Goal: Task Accomplishment & Management: Complete application form

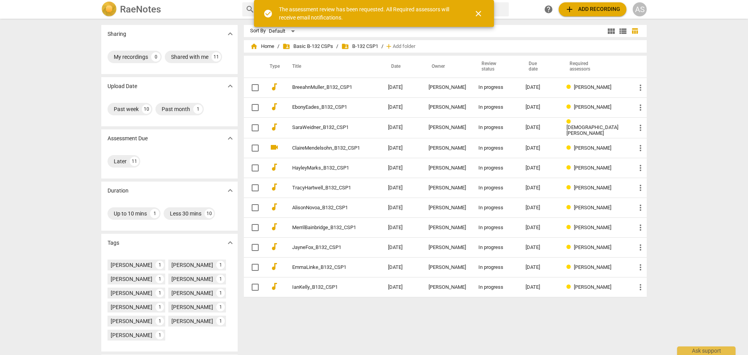
click at [143, 11] on h2 "RaeNotes" at bounding box center [140, 9] width 41 height 11
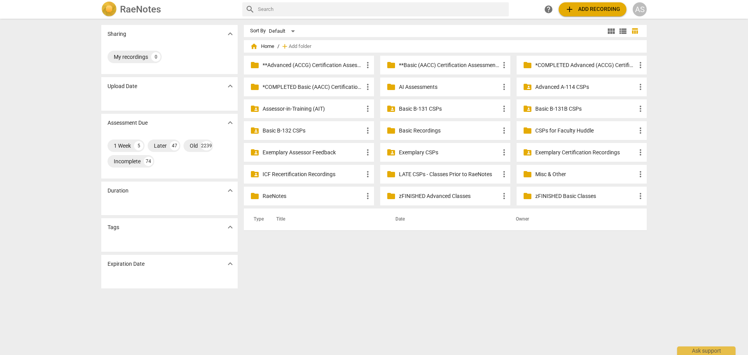
click at [291, 108] on p "Assessor-in-Training (AIT)" at bounding box center [312, 109] width 100 height 8
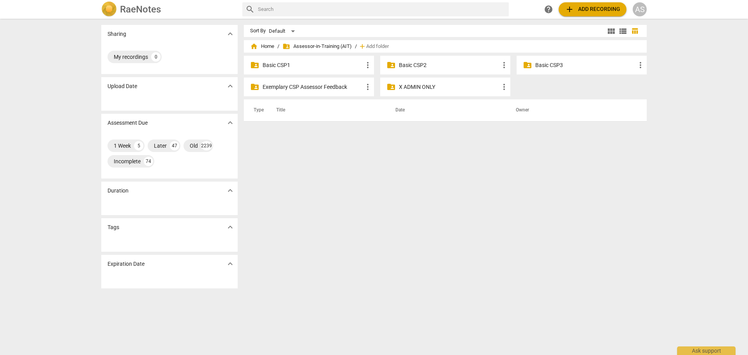
click at [310, 67] on p "Basic CSP1" at bounding box center [312, 65] width 100 height 8
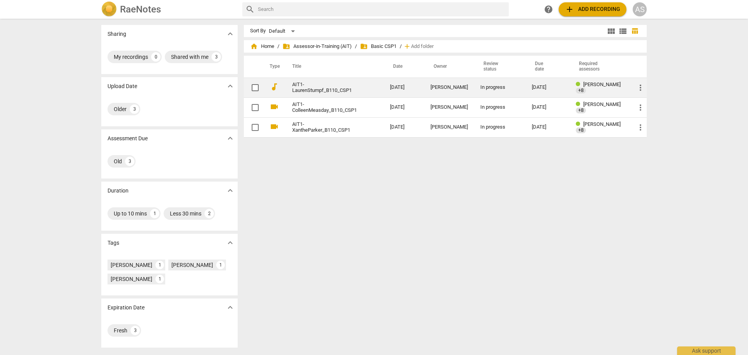
click at [335, 86] on link "AIT1-LaurenStumpf_B110_CSP1" at bounding box center [327, 88] width 70 height 12
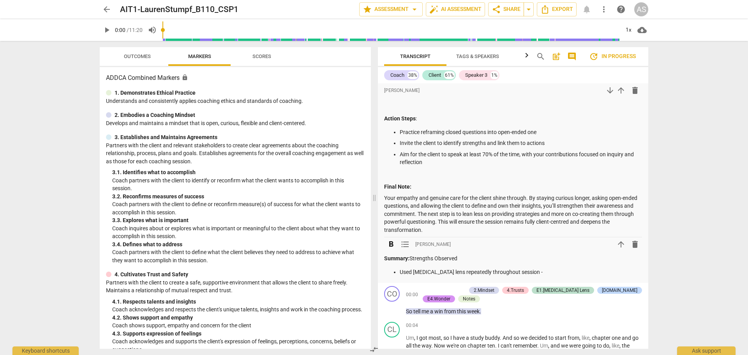
scroll to position [2375, 0]
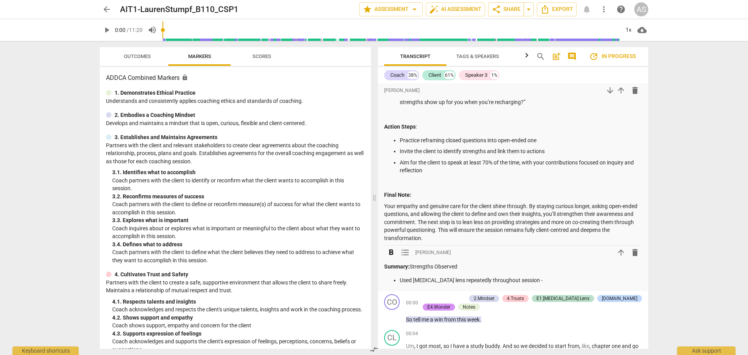
click at [513, 278] on p "Used ADHD lens repeatedly throughout session -" at bounding box center [521, 280] width 242 height 8
drag, startPoint x: 526, startPoint y: 279, endPoint x: 385, endPoint y: 282, distance: 140.6
click at [385, 282] on ul "Used ADHD lens repeatedly throughout session -" at bounding box center [513, 280] width 258 height 8
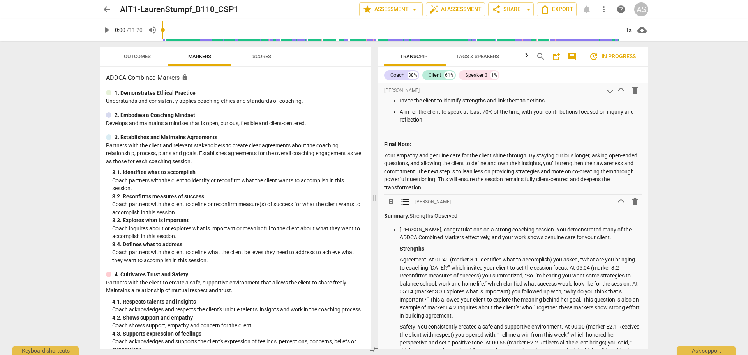
scroll to position [2416, 0]
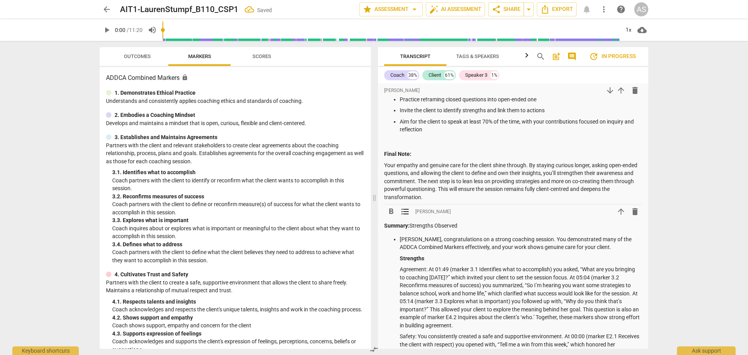
drag, startPoint x: 465, startPoint y: 226, endPoint x: 410, endPoint y: 226, distance: 54.9
click at [410, 226] on p "Summary: Strengths Observed" at bounding box center [513, 226] width 258 height 8
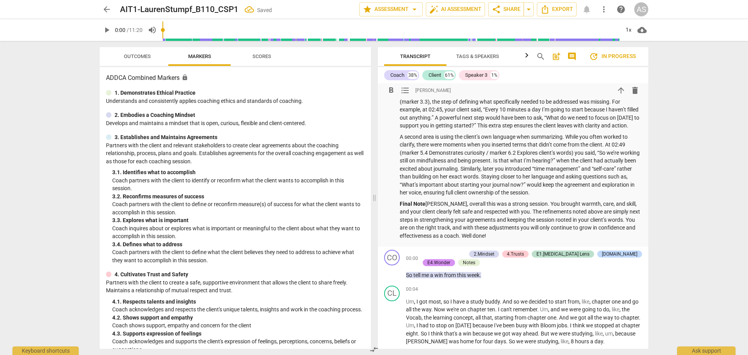
scroll to position [2806, 0]
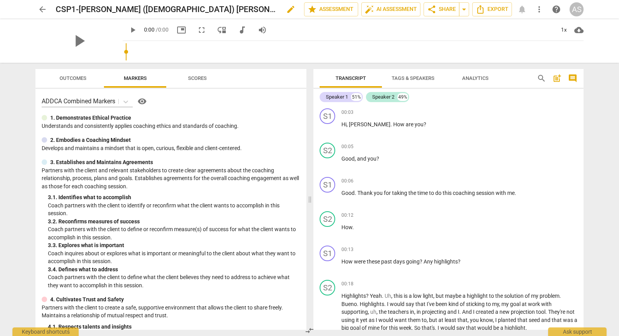
click at [286, 7] on span "edit" at bounding box center [290, 9] width 9 height 9
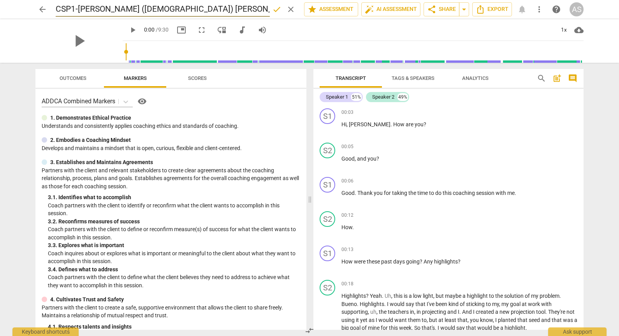
drag, startPoint x: 146, startPoint y: 9, endPoint x: 158, endPoint y: 9, distance: 12.1
click at [149, 10] on input "CSP1-[PERSON_NAME] ([DEMOGRAPHIC_DATA]) [PERSON_NAME]" at bounding box center [163, 9] width 214 height 15
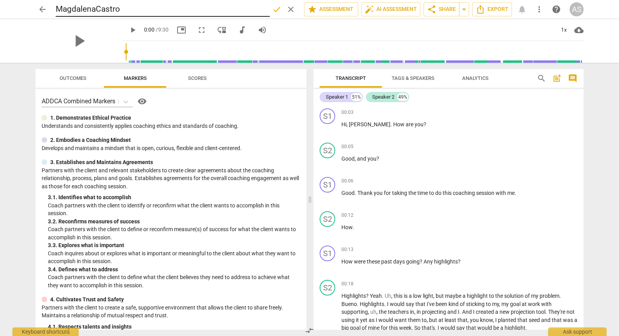
click at [136, 11] on input "MagdalenaCastro" at bounding box center [163, 9] width 214 height 15
type input "MagdalenaCastro_B132_CSP1"
click at [272, 9] on span "done" at bounding box center [276, 9] width 9 height 9
click at [38, 8] on span "arrow_back" at bounding box center [42, 9] width 9 height 9
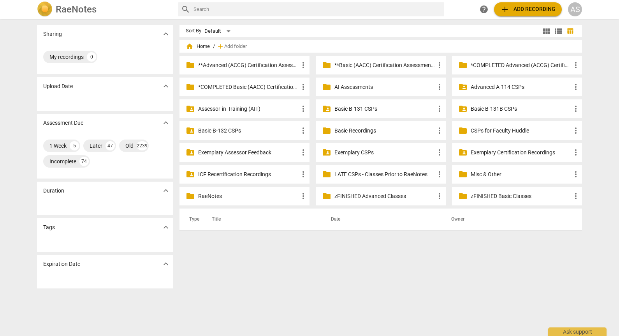
click at [239, 132] on p "Basic B-132 CSPs" at bounding box center [248, 131] width 100 height 8
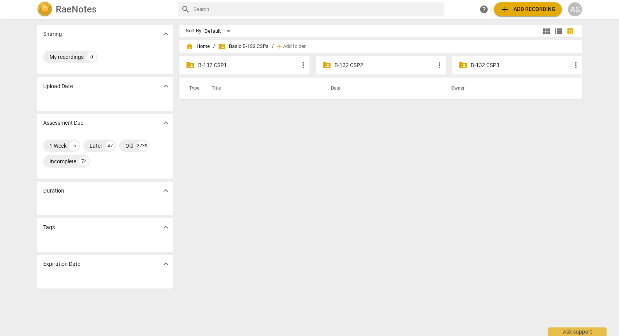
click at [254, 62] on p "B-132 CSP1" at bounding box center [248, 65] width 100 height 8
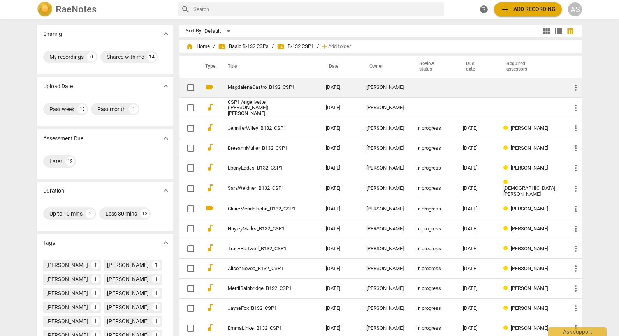
click at [378, 90] on div "[PERSON_NAME]" at bounding box center [384, 87] width 37 height 6
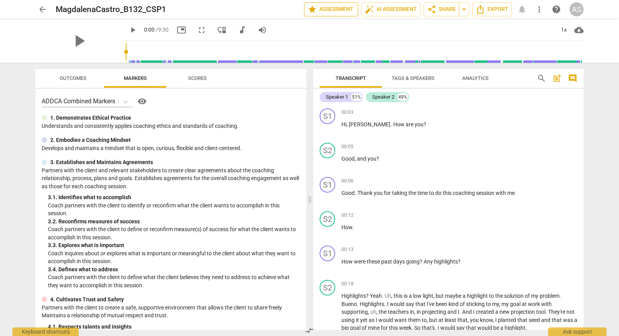
click at [334, 11] on span "star Assessment" at bounding box center [331, 9] width 47 height 9
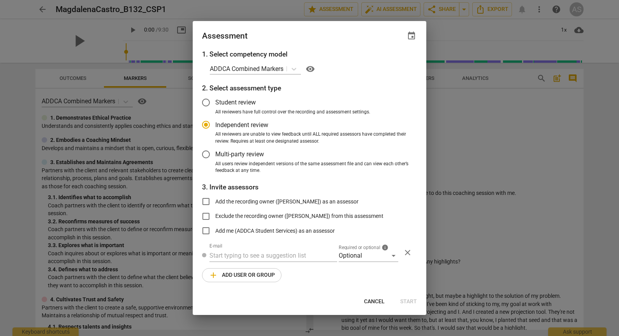
click at [412, 35] on span "event" at bounding box center [411, 35] width 9 height 9
radio input "false"
click at [388, 60] on input "date" at bounding box center [365, 62] width 55 height 11
type input "[DATE]"
click at [352, 43] on div "Due date [DATE] close" at bounding box center [374, 58] width 86 height 35
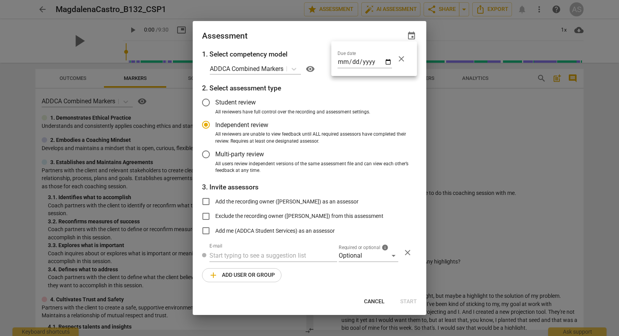
click at [368, 252] on div at bounding box center [309, 168] width 619 height 336
click at [361, 256] on div "Optional" at bounding box center [369, 255] width 60 height 12
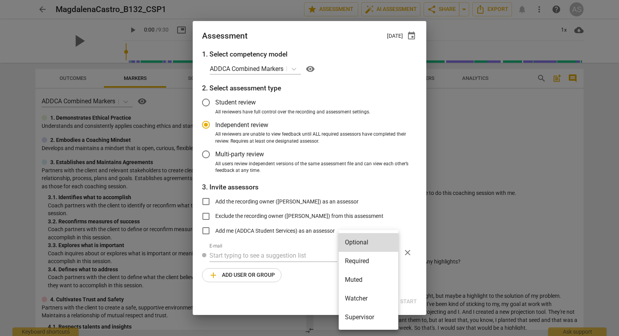
click at [364, 259] on li "Required" at bounding box center [369, 261] width 60 height 19
radio input "false"
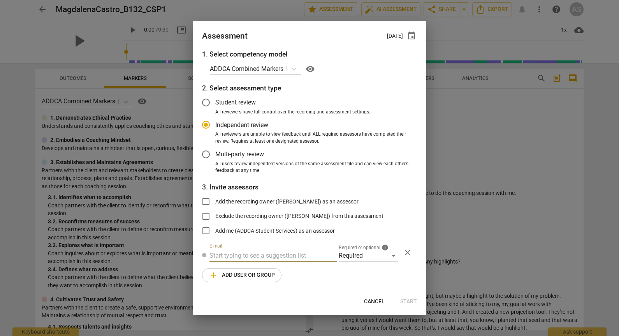
click at [306, 255] on input "text" at bounding box center [273, 255] width 128 height 12
type input "[PERSON_NAME]"
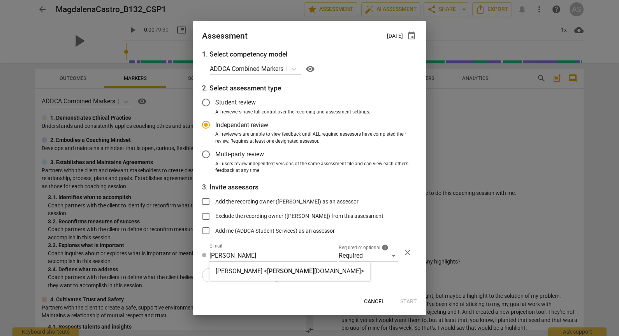
click at [314, 270] on strong "[DOMAIN_NAME]>" at bounding box center [339, 270] width 50 height 7
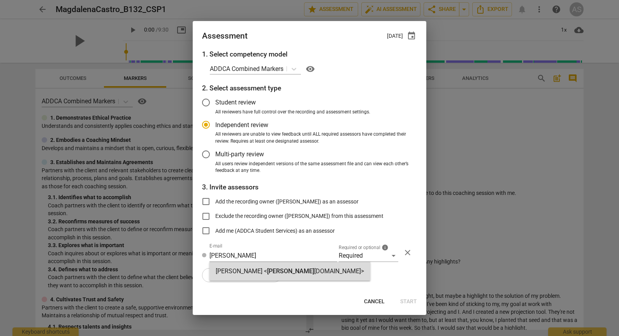
radio input "false"
type input "[PERSON_NAME] <[PERSON_NAME][EMAIL_ADDRESS][DOMAIN_NAME]>"
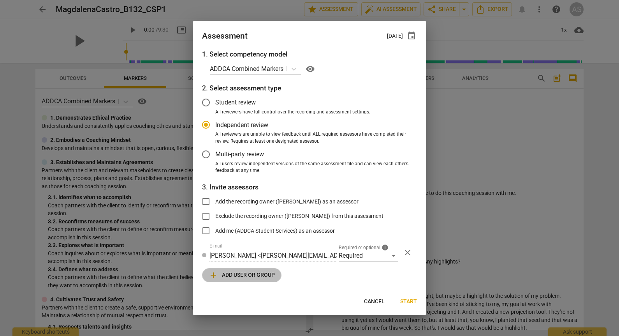
click at [244, 269] on button "add Add user or group" at bounding box center [241, 275] width 79 height 14
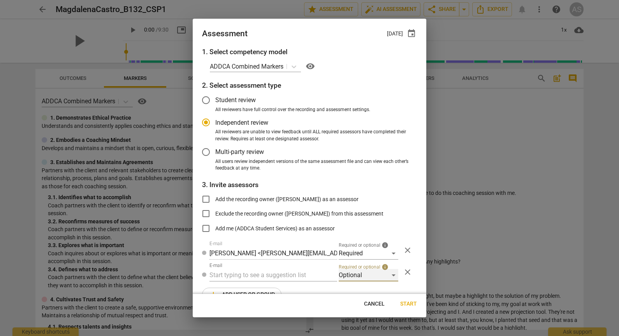
click at [342, 275] on div "Optional" at bounding box center [369, 275] width 60 height 12
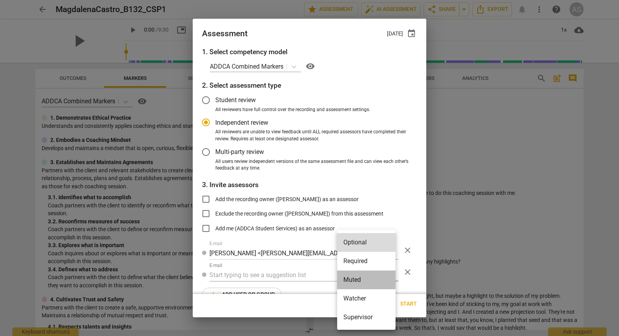
click at [359, 283] on li "Muted" at bounding box center [366, 279] width 58 height 19
radio input "false"
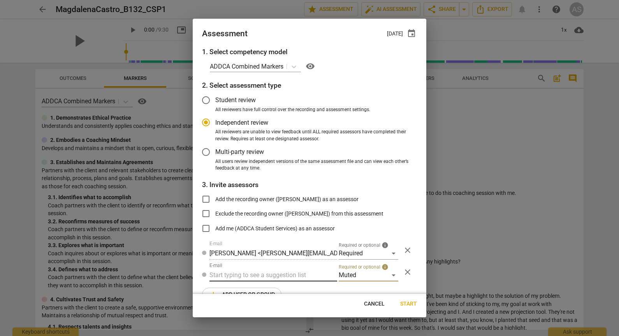
click at [296, 276] on input "text" at bounding box center [273, 275] width 128 height 12
type input "132"
click at [286, 288] on div "Basic B- 132 CSPs" at bounding box center [272, 290] width 126 height 19
radio input "false"
type input "Basic B-132 CSPs"
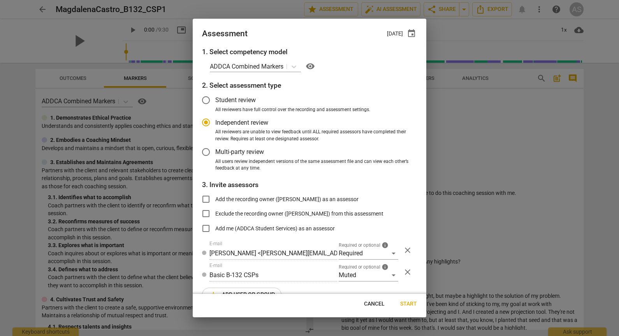
click at [413, 302] on span "Start" at bounding box center [408, 304] width 17 height 8
radio input "false"
type input "[PERSON_NAME] <[PERSON_NAME][EMAIL_ADDRESS][PERSON_NAME][DOMAIN_NAME]>"
type input "[PERSON_NAME] <[EMAIL_ADDRESS][DOMAIN_NAME]>"
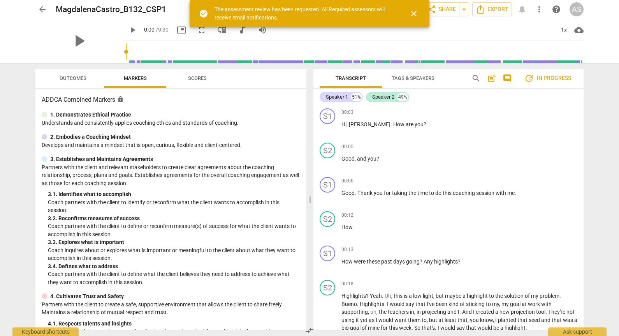
click at [40, 7] on span "arrow_back" at bounding box center [42, 9] width 9 height 9
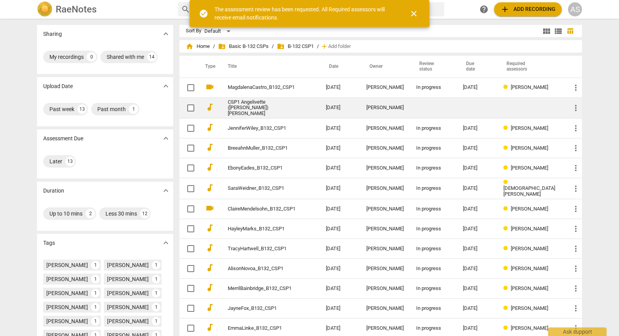
click at [322, 106] on td "[DATE]" at bounding box center [340, 107] width 40 height 21
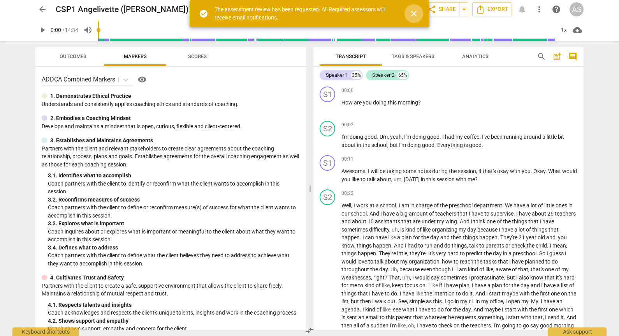
click at [410, 10] on span "close" at bounding box center [413, 13] width 9 height 9
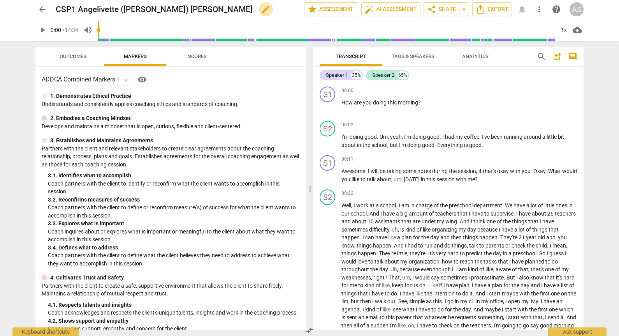
click at [261, 10] on span "edit" at bounding box center [265, 9] width 9 height 9
drag, startPoint x: 149, startPoint y: 8, endPoint x: 119, endPoint y: 11, distance: 30.5
click at [119, 11] on input "CSP1 Angelivette ([PERSON_NAME]) [PERSON_NAME]" at bounding box center [163, 9] width 214 height 15
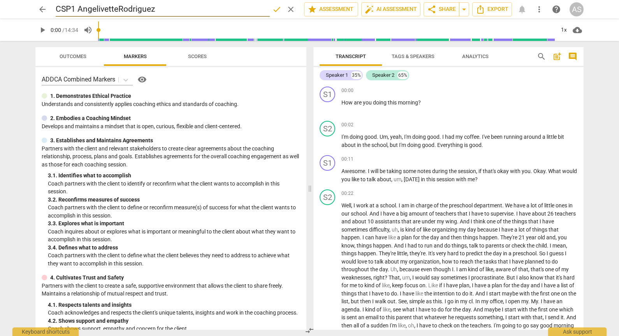
drag, startPoint x: 78, startPoint y: 9, endPoint x: 40, endPoint y: 12, distance: 38.7
click at [40, 12] on div "arrow_back CSP1 AngelivetteRodriguez done clear star Assessment auto_fix_high A…" at bounding box center [309, 9] width 548 height 15
click at [201, 9] on input "AngelivetteRodriguez" at bounding box center [163, 9] width 214 height 15
type input "AngelivetteRodriguez_B132_CSP1"
click at [274, 9] on span "done" at bounding box center [276, 9] width 9 height 9
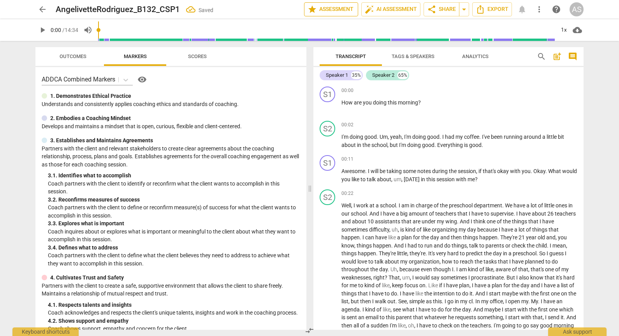
click at [340, 9] on span "star Assessment" at bounding box center [331, 9] width 47 height 9
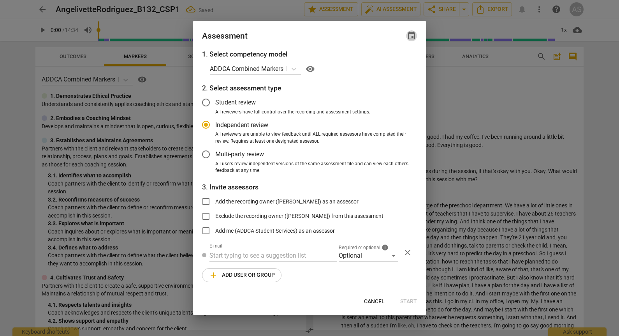
click at [409, 35] on span "event" at bounding box center [411, 35] width 9 height 9
radio input "false"
click at [391, 61] on input "date" at bounding box center [365, 62] width 55 height 11
type input "[DATE]"
click at [341, 34] on div at bounding box center [309, 168] width 619 height 336
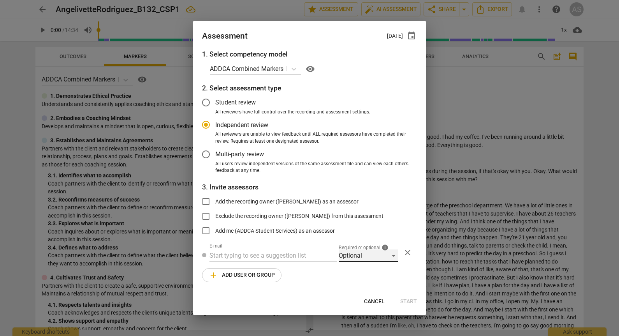
click at [361, 259] on div "Optional" at bounding box center [369, 255] width 60 height 12
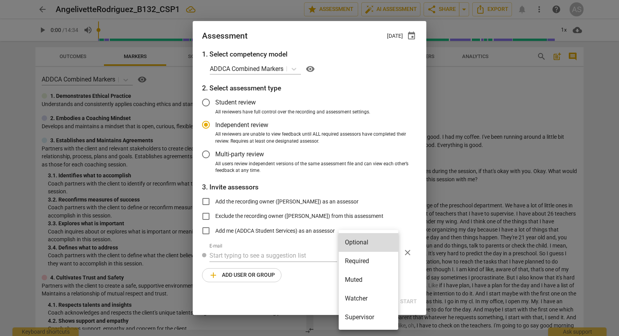
click at [362, 263] on li "Required" at bounding box center [369, 261] width 60 height 19
radio input "false"
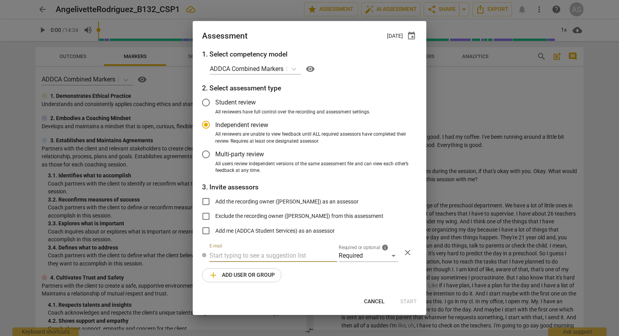
click at [294, 255] on input "text" at bounding box center [273, 255] width 128 height 12
type input "elizabethp"
click at [275, 275] on div "[PERSON_NAME] < elizabethp @[DOMAIN_NAME]>" at bounding box center [284, 270] width 136 height 9
radio input "false"
type input "[PERSON_NAME] <[EMAIL_ADDRESS][DOMAIN_NAME]>"
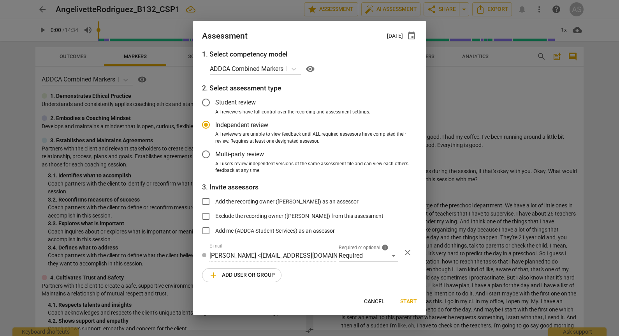
click at [248, 269] on button "add Add user or group" at bounding box center [241, 275] width 79 height 14
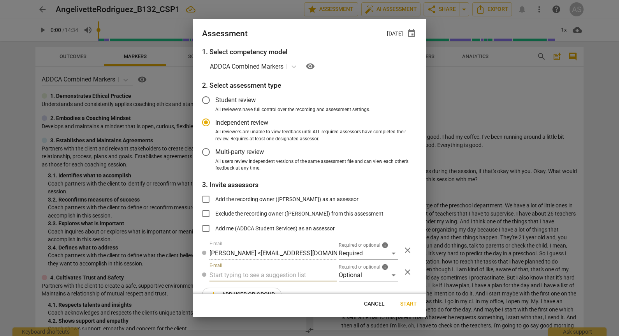
click at [365, 271] on div "Required assessor - must complete Independent Review in order to reveal comment…" at bounding box center [383, 296] width 123 height 52
click at [362, 276] on div "Optional" at bounding box center [369, 275] width 60 height 12
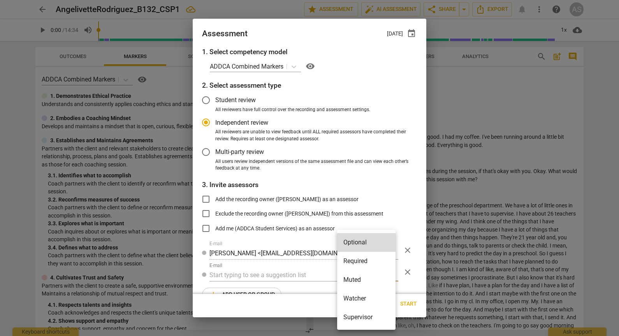
click at [364, 274] on li "Muted" at bounding box center [366, 279] width 58 height 19
radio input "false"
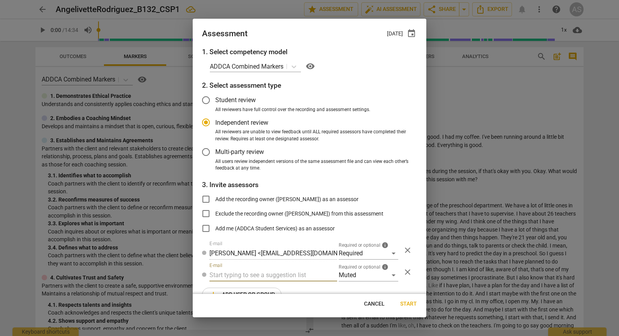
click at [300, 280] on input "text" at bounding box center [273, 275] width 128 height 12
type input "132"
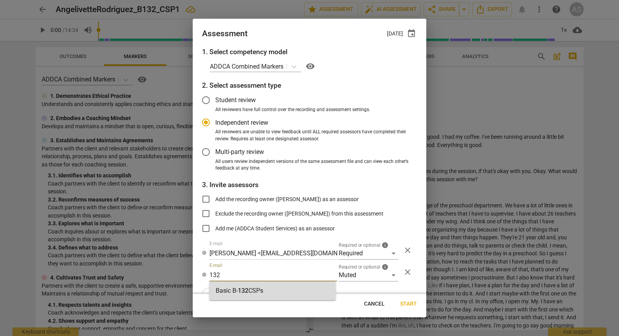
drag, startPoint x: 283, startPoint y: 287, endPoint x: 315, endPoint y: 293, distance: 32.1
click at [283, 287] on div "Basic B- 132 CSPs" at bounding box center [272, 290] width 126 height 19
radio input "false"
type input "Basic B-132 CSPs"
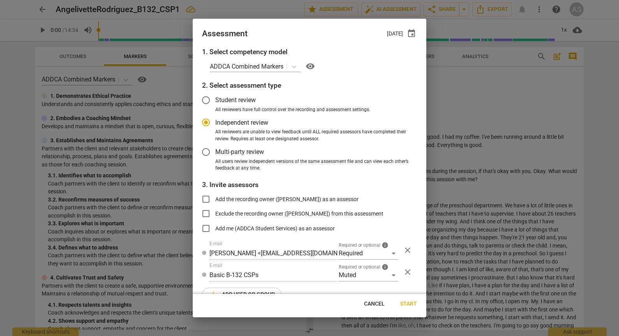
click at [407, 305] on span "Start" at bounding box center [408, 304] width 17 height 8
radio input "false"
type input "[PERSON_NAME] <[PERSON_NAME][EMAIL_ADDRESS][PERSON_NAME][DOMAIN_NAME]>"
type input "[PERSON_NAME] <[EMAIL_ADDRESS][DOMAIN_NAME]>"
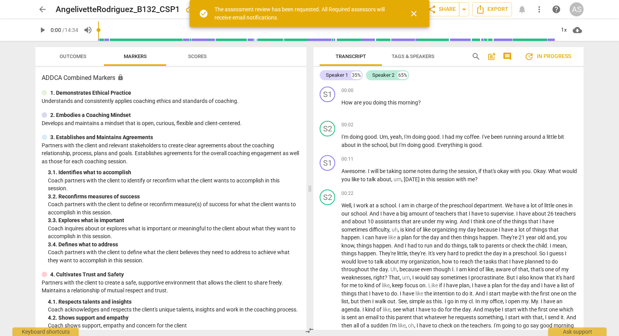
click at [42, 9] on span "arrow_back" at bounding box center [42, 9] width 9 height 9
